Goal: Task Accomplishment & Management: Use online tool/utility

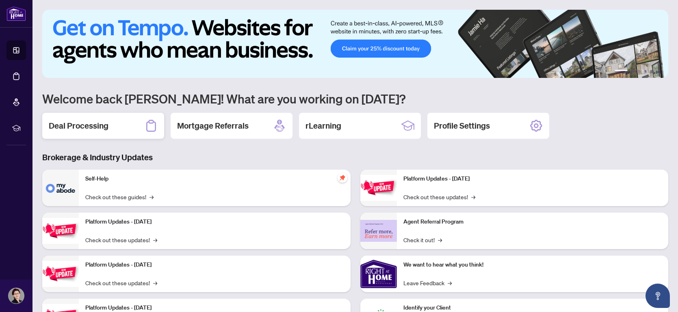
click at [91, 126] on h2 "Deal Processing" at bounding box center [79, 125] width 60 height 11
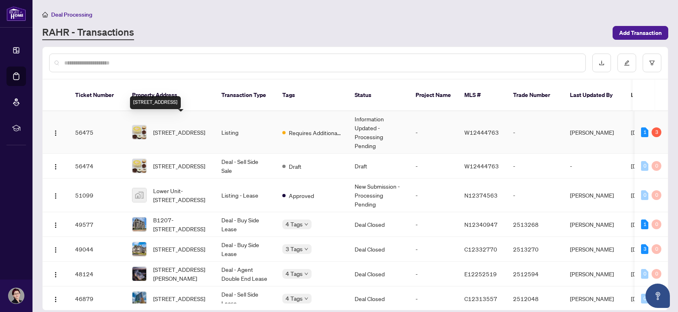
click at [180, 128] on span "[STREET_ADDRESS]" at bounding box center [179, 132] width 52 height 9
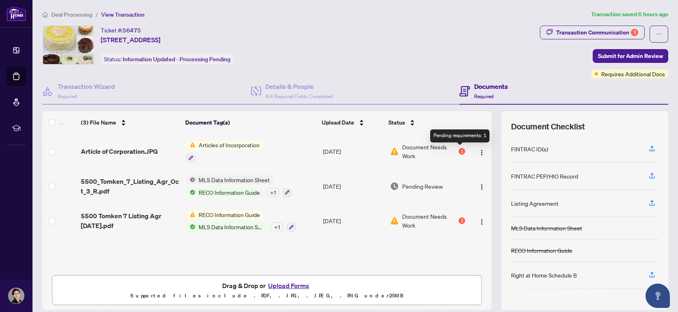
click at [460, 154] on div "1" at bounding box center [462, 151] width 6 height 6
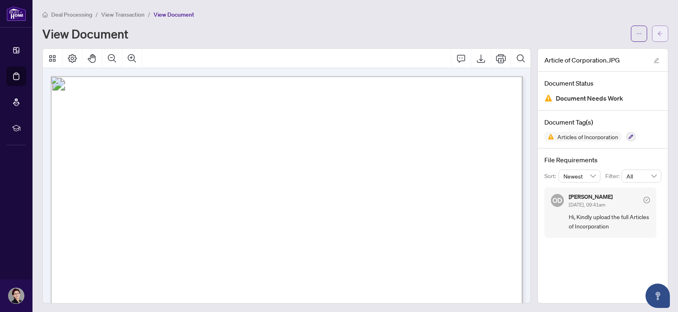
click at [659, 34] on icon "arrow-left" at bounding box center [660, 33] width 5 height 4
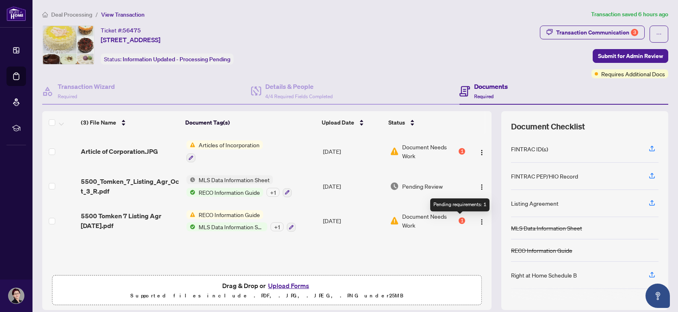
click at [460, 223] on div "1" at bounding box center [462, 221] width 6 height 6
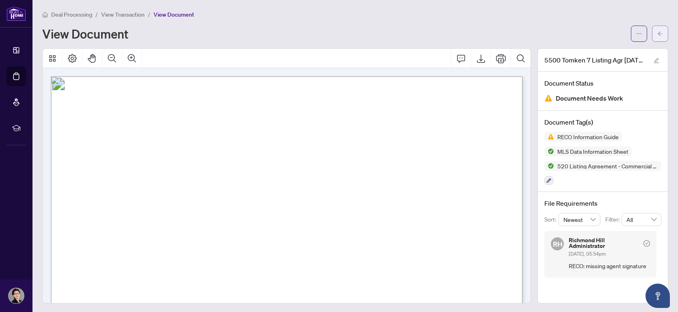
click at [658, 39] on span "button" at bounding box center [660, 33] width 6 height 13
